Goal: Task Accomplishment & Management: Complete application form

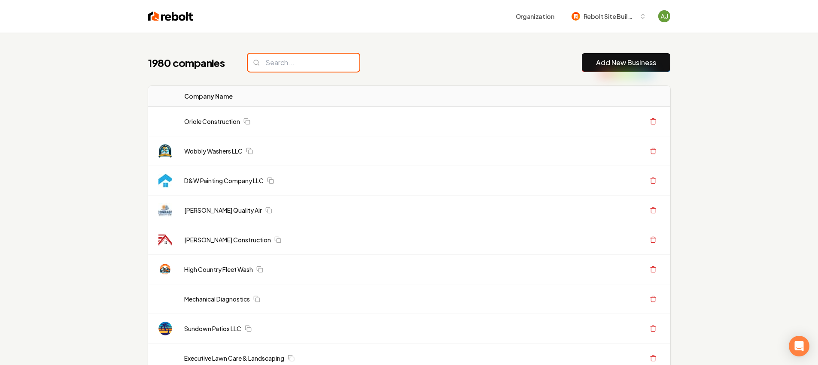
click at [275, 61] on input "search" at bounding box center [304, 63] width 112 height 18
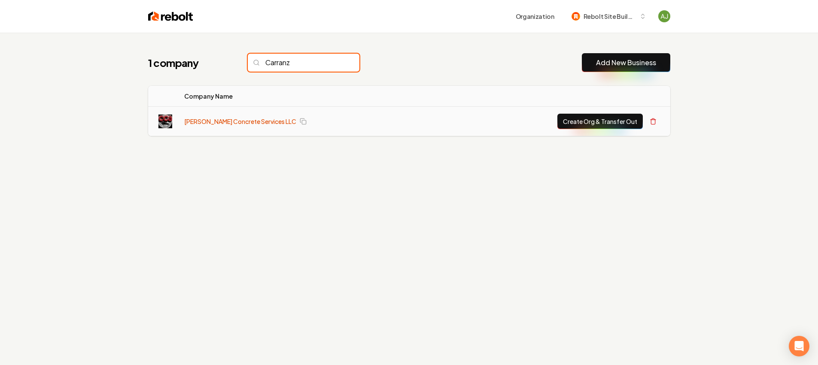
type input "Carranz"
click at [245, 125] on link "[PERSON_NAME] Concrete Services LLC" at bounding box center [240, 121] width 112 height 9
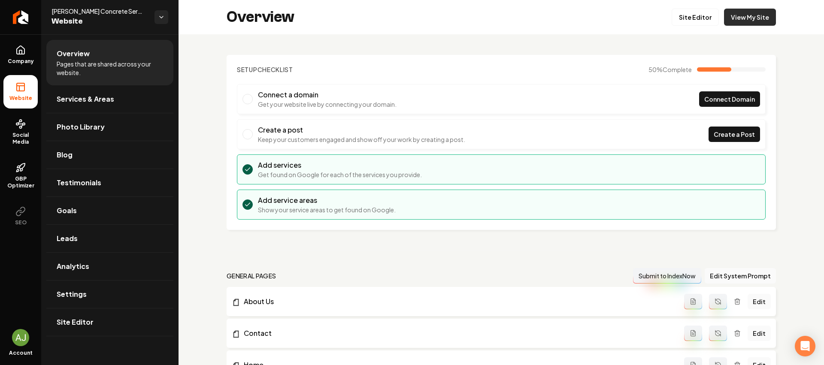
click at [727, 19] on link "View My Site" at bounding box center [750, 17] width 52 height 17
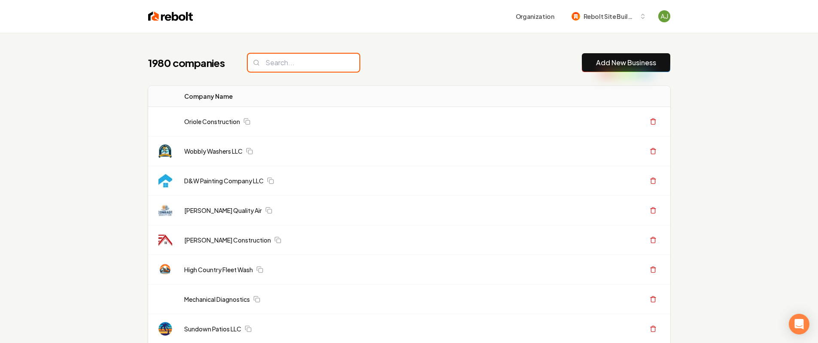
click at [283, 70] on input "search" at bounding box center [304, 63] width 112 height 18
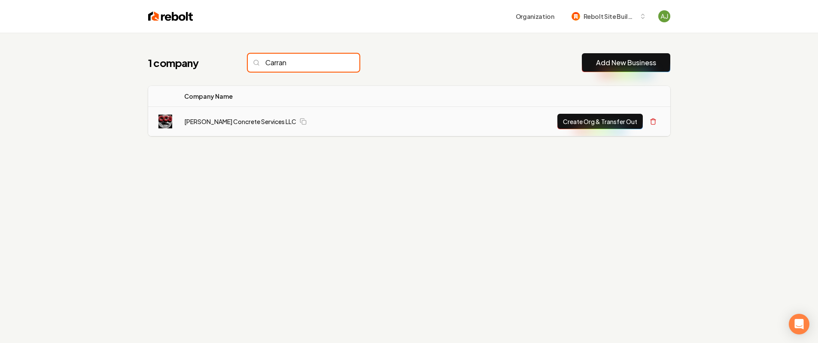
type input "Carran"
click at [584, 121] on button "Create Org & Transfer Out" at bounding box center [599, 121] width 85 height 15
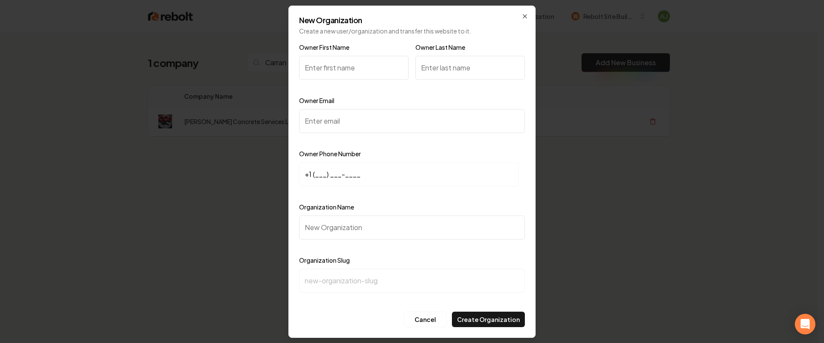
click at [313, 111] on input "Owner Email" at bounding box center [412, 121] width 226 height 24
paste input "carranzasconcrete@gmail.com"
type input "carranzasconcrete@gmail.com"
click at [343, 171] on input "+1 (___) ___-____" at bounding box center [409, 174] width 220 height 24
paste input "602) 820-7610"
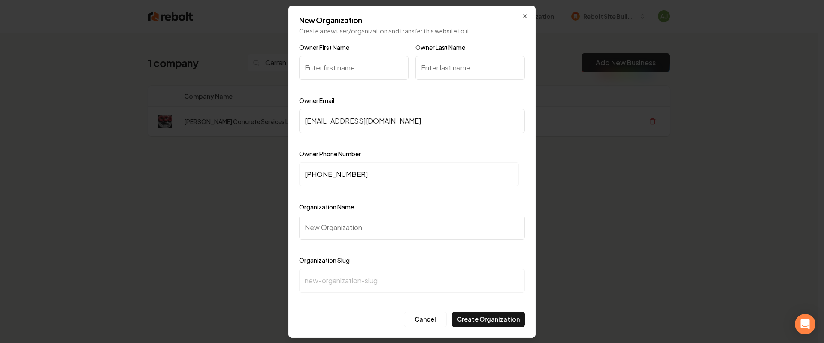
type input "+1 (602) 820-7610"
click at [333, 234] on input "Organization Name" at bounding box center [412, 228] width 226 height 24
paste input "[PERSON_NAME] Concrete Services LLC"
type input "[PERSON_NAME] Concrete Services LLC"
type input "carranza-concrete-services-llc"
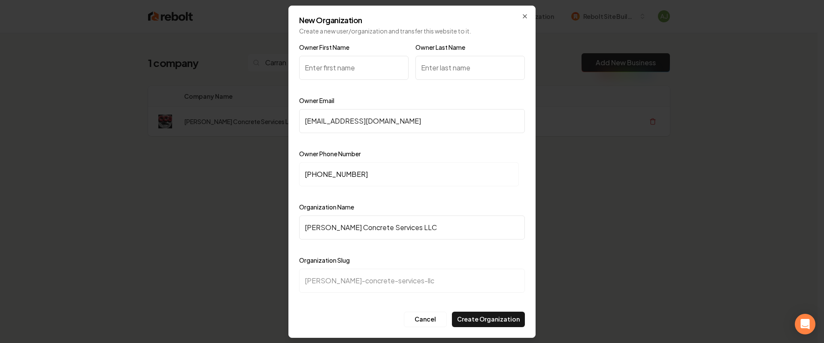
type input "[PERSON_NAME] Concrete Services LLC"
click at [337, 61] on input "Owner First Name" at bounding box center [353, 68] width 109 height 24
type input "Javier"
